Goal: Task Accomplishment & Management: Use online tool/utility

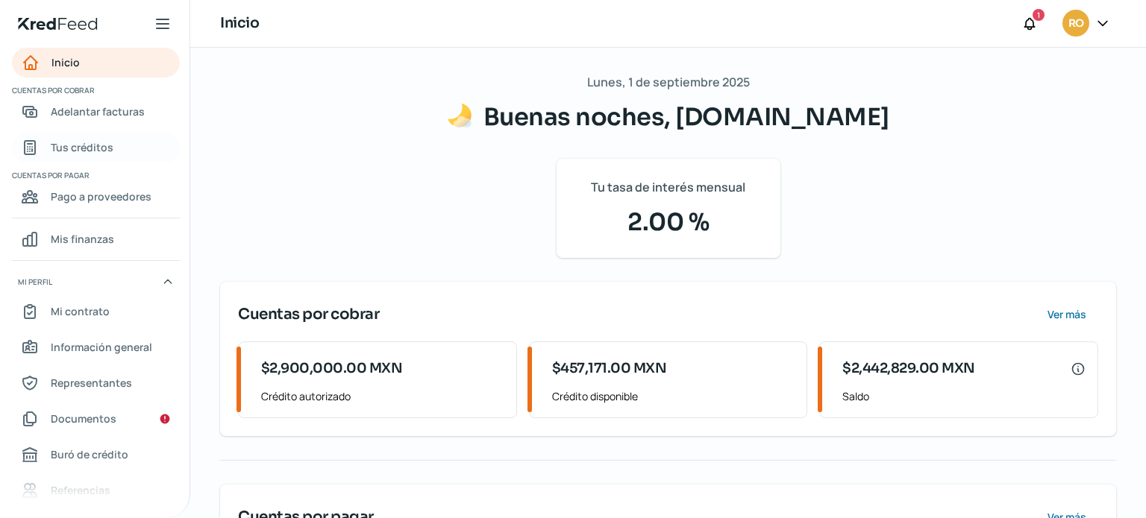
click at [89, 138] on span "Tus créditos" at bounding box center [82, 147] width 63 height 19
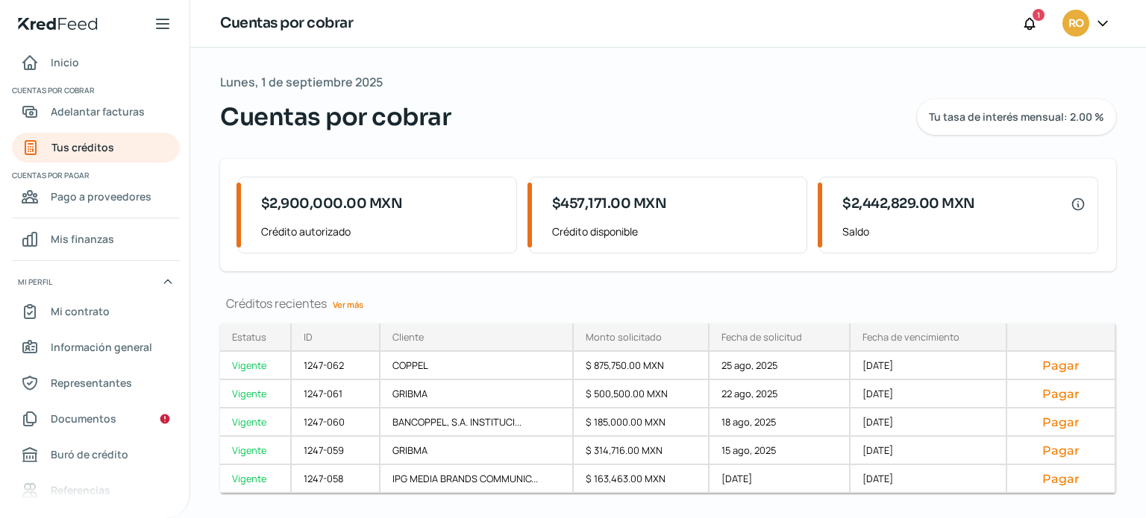
click at [352, 304] on link "Ver más" at bounding box center [348, 304] width 43 height 23
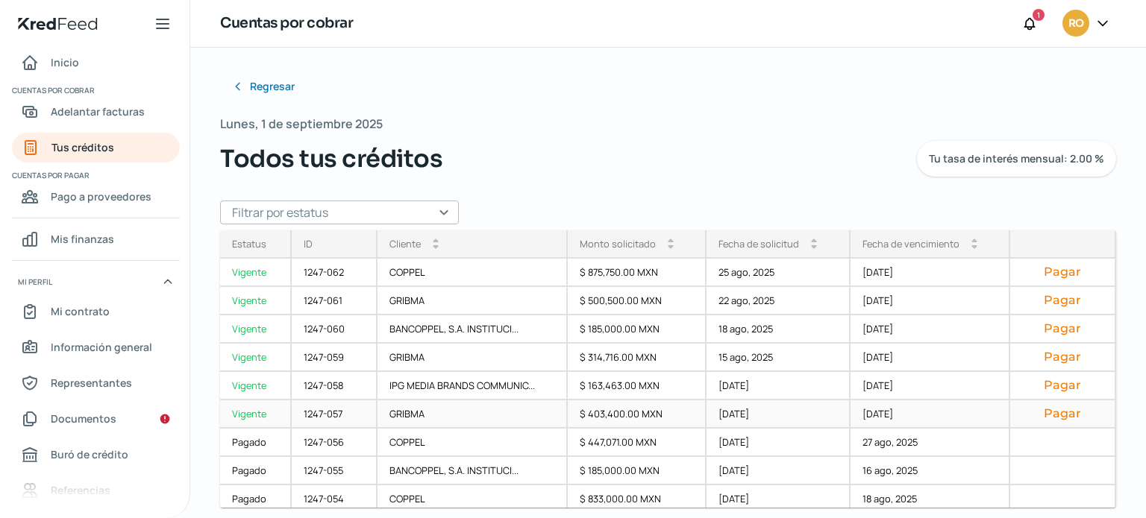
click at [1044, 411] on button "Pagar" at bounding box center [1062, 414] width 81 height 15
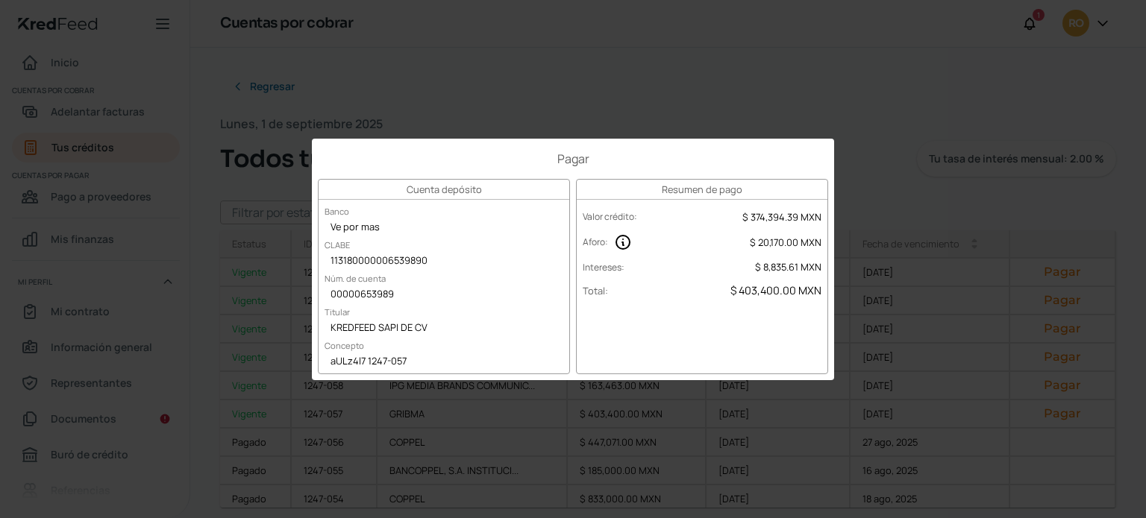
click at [850, 119] on div "Pagar Cuenta depósito Banco Ve por mas [PERSON_NAME] 113180000006539890 Núm. de…" at bounding box center [573, 259] width 1146 height 518
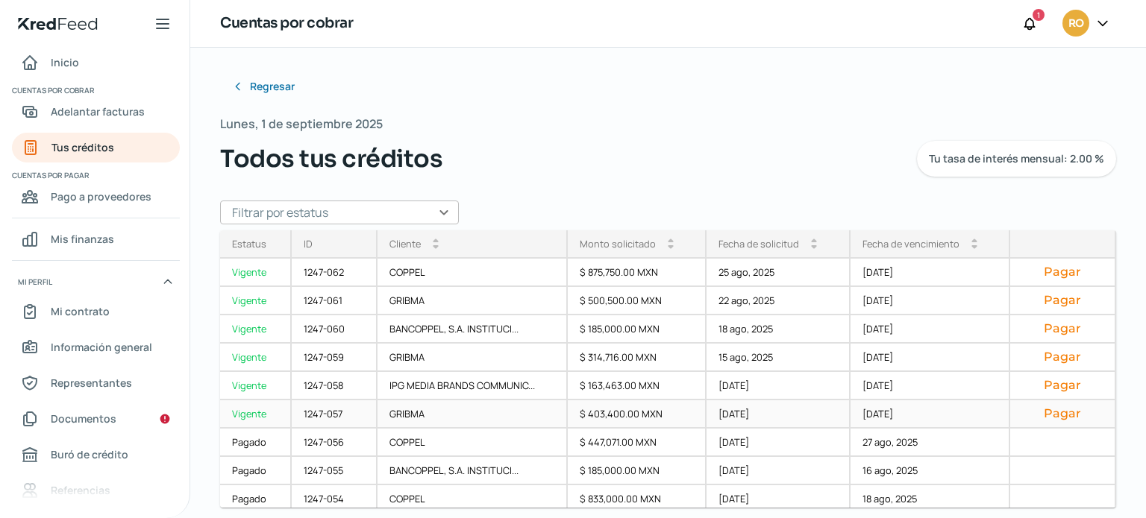
click at [1056, 418] on button "Pagar" at bounding box center [1062, 414] width 81 height 15
